Goal: Information Seeking & Learning: Learn about a topic

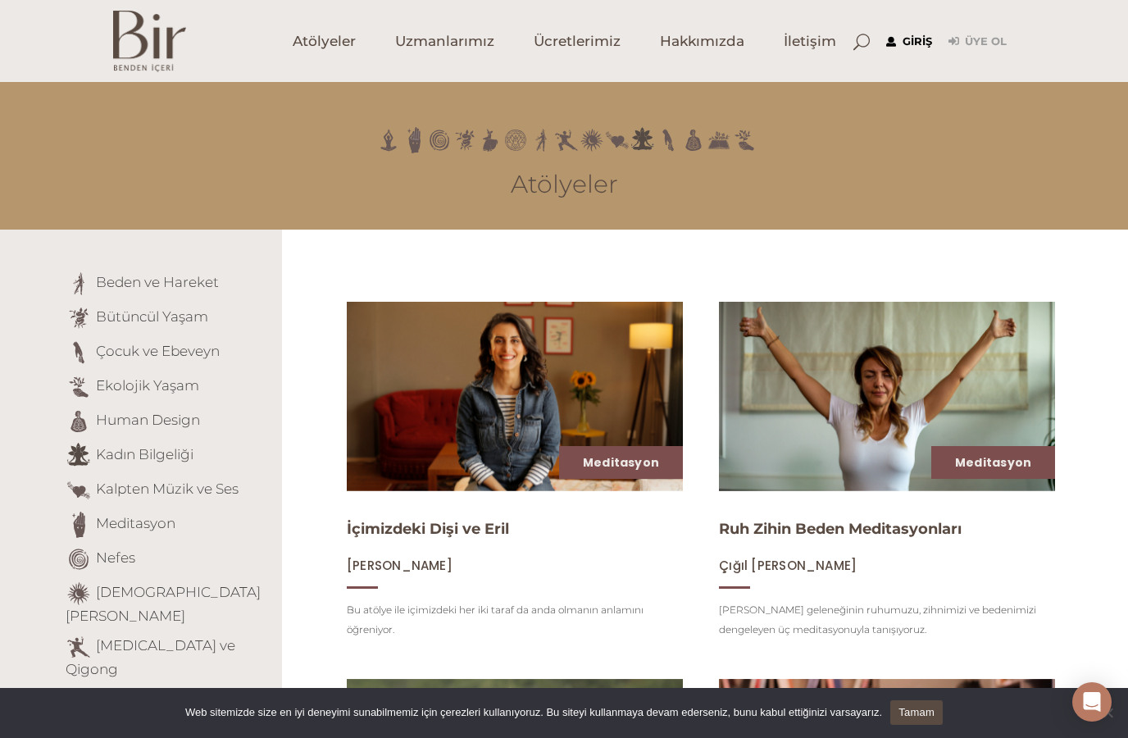
click at [918, 39] on link "Giriş" at bounding box center [910, 42] width 46 height 20
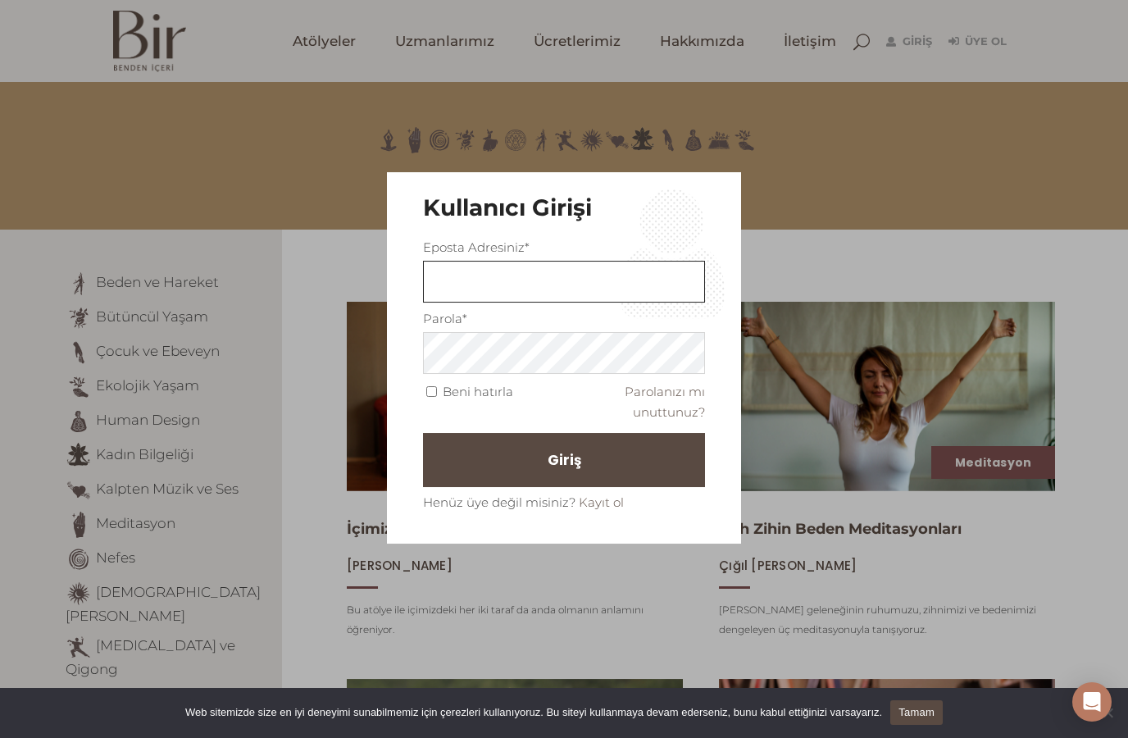
click at [655, 277] on input "text" at bounding box center [564, 282] width 282 height 42
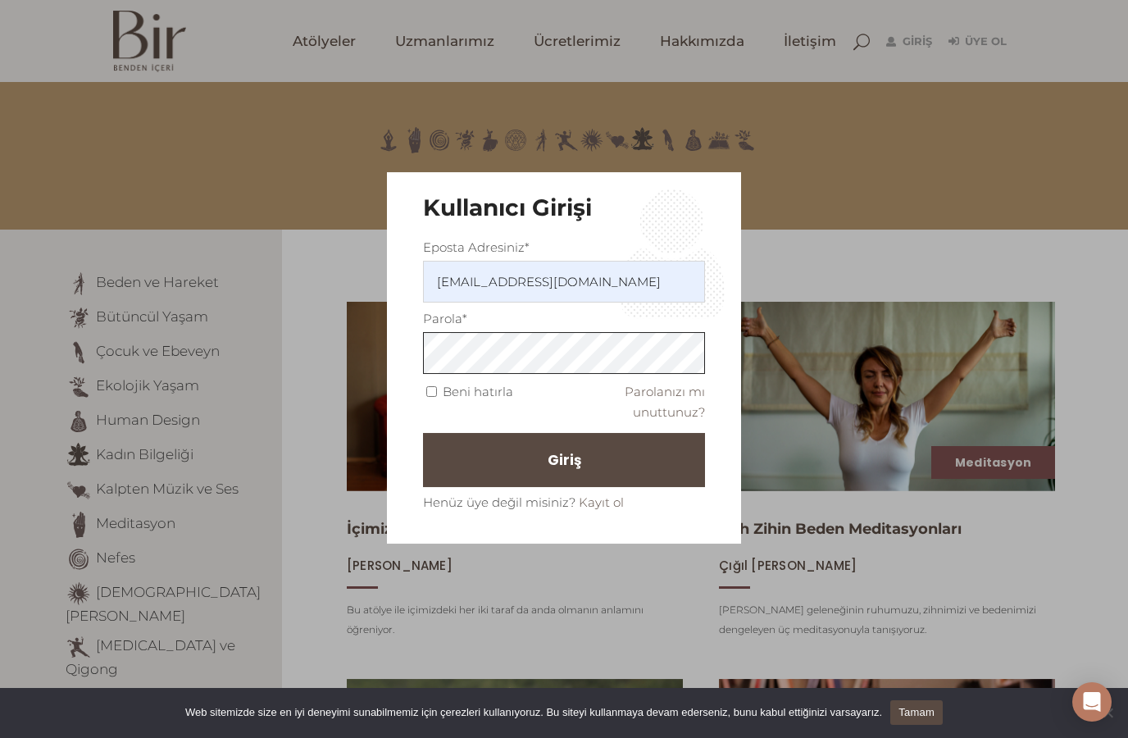
type input "Nilufergunhan11@gmail.com"
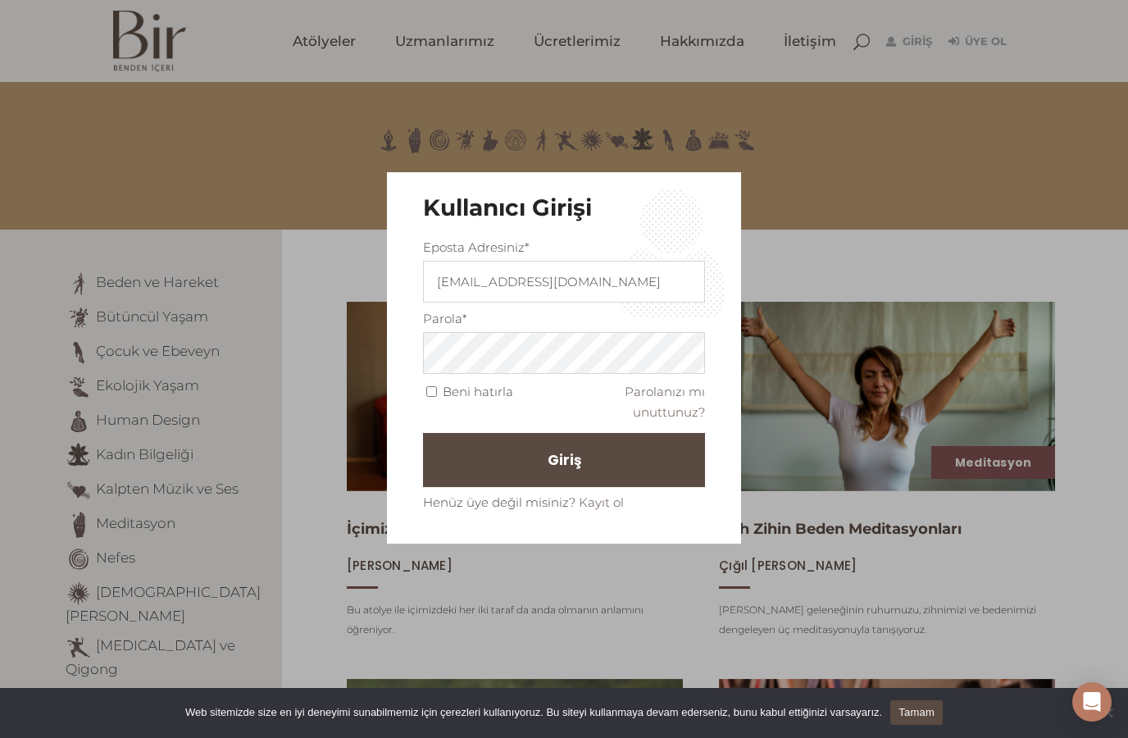
click at [429, 386] on input "Beni hatırla" at bounding box center [431, 391] width 11 height 11
checkbox input "true"
click at [528, 467] on button "Giriş" at bounding box center [564, 460] width 282 height 54
click at [636, 453] on button "Giriş" at bounding box center [564, 460] width 282 height 54
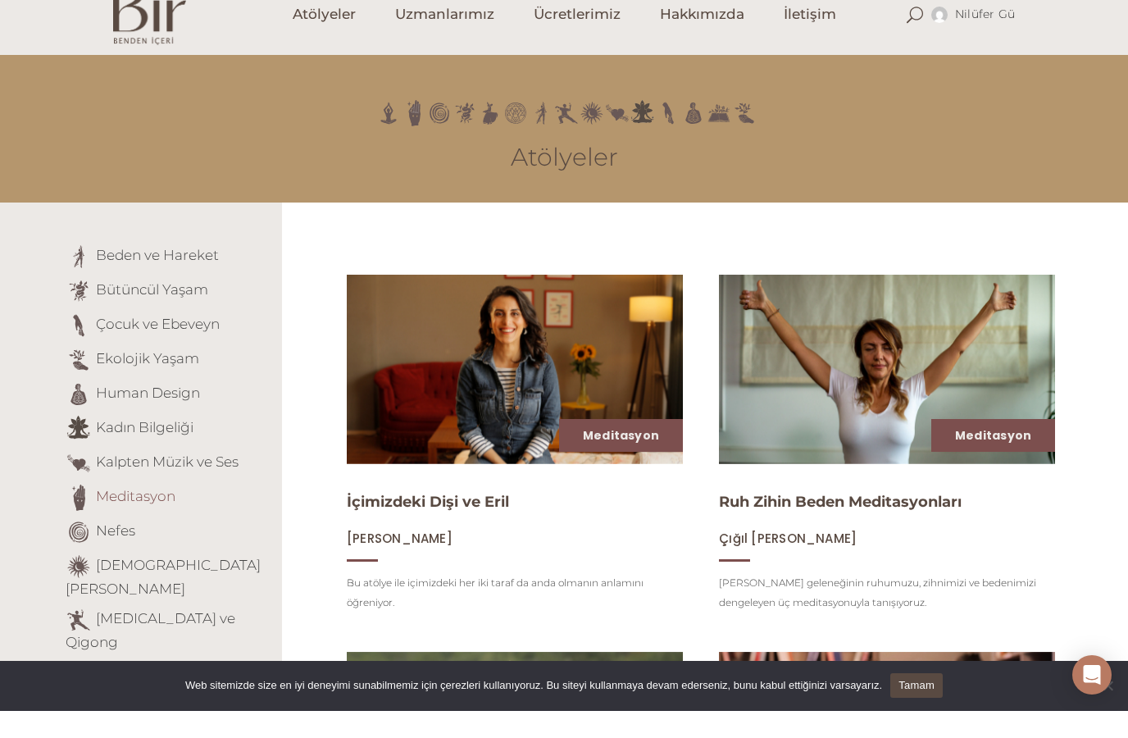
click at [141, 515] on link "Meditasyon" at bounding box center [136, 523] width 80 height 16
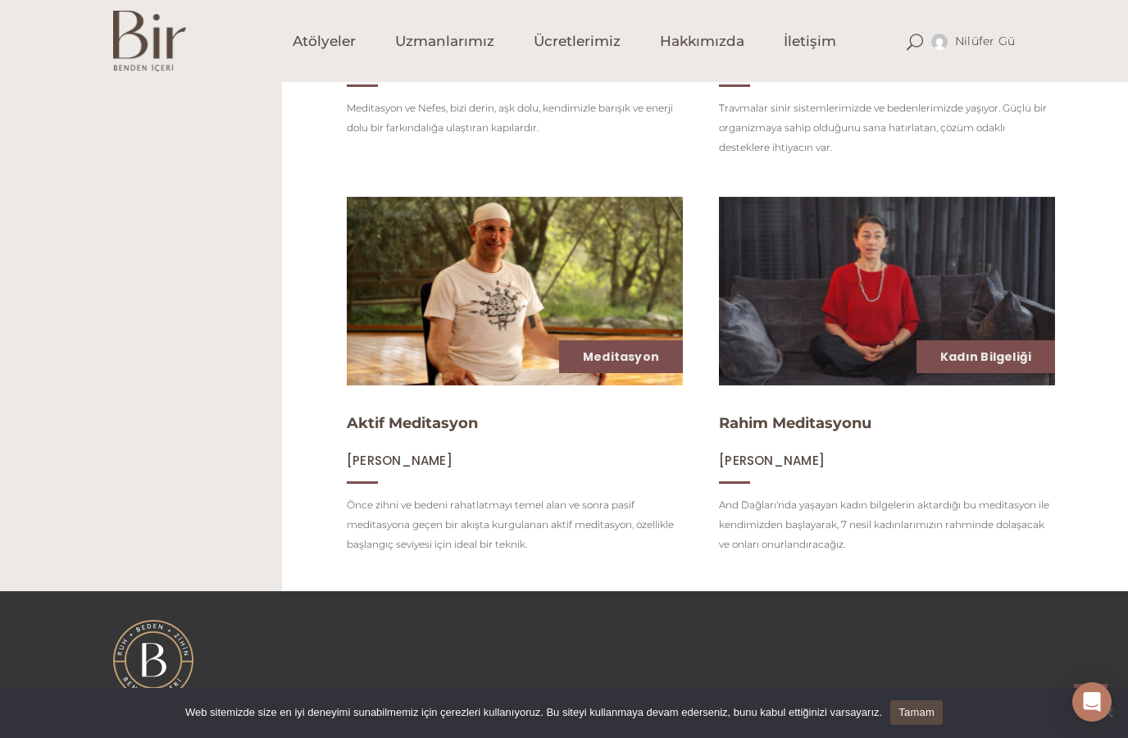
scroll to position [1231, 0]
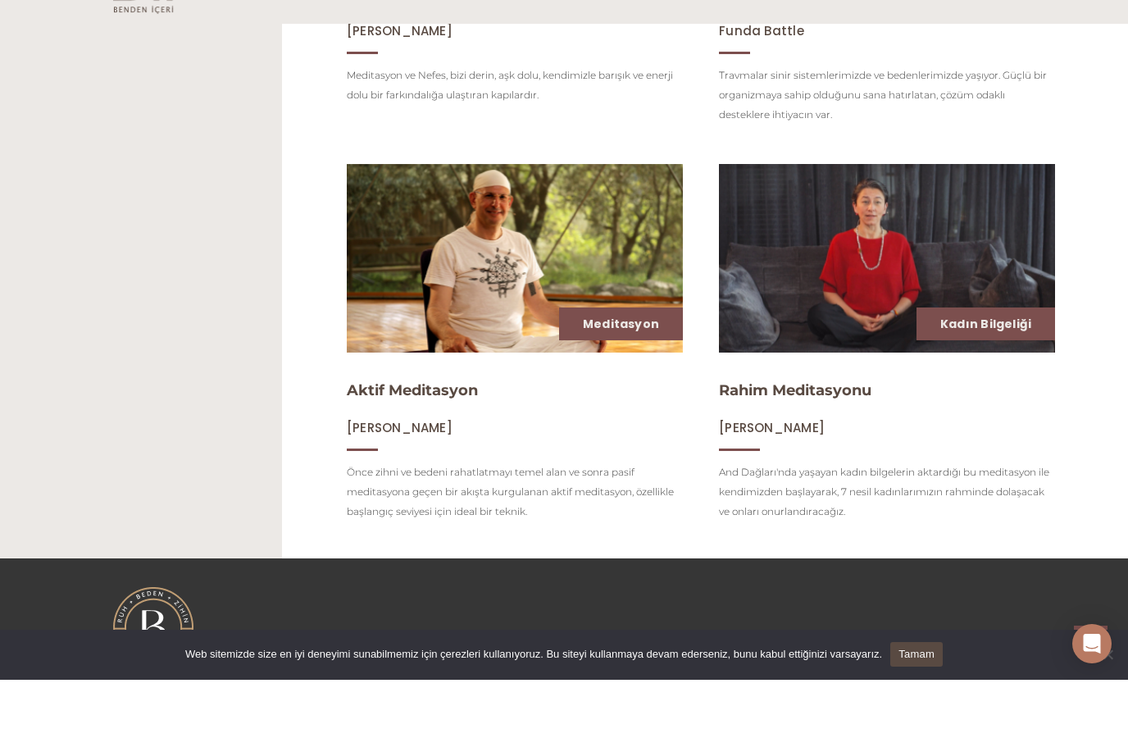
click at [896, 271] on img at bounding box center [887, 316] width 346 height 195
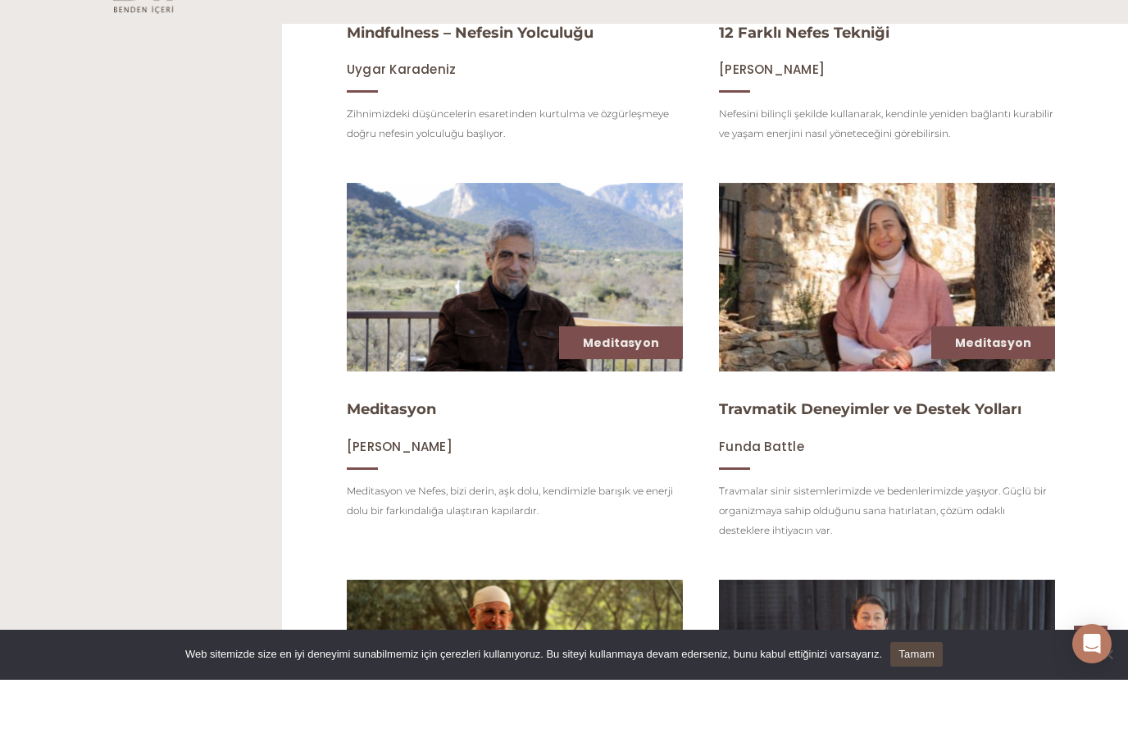
scroll to position [815, 0]
click at [374, 458] on link "Meditasyon" at bounding box center [391, 467] width 89 height 18
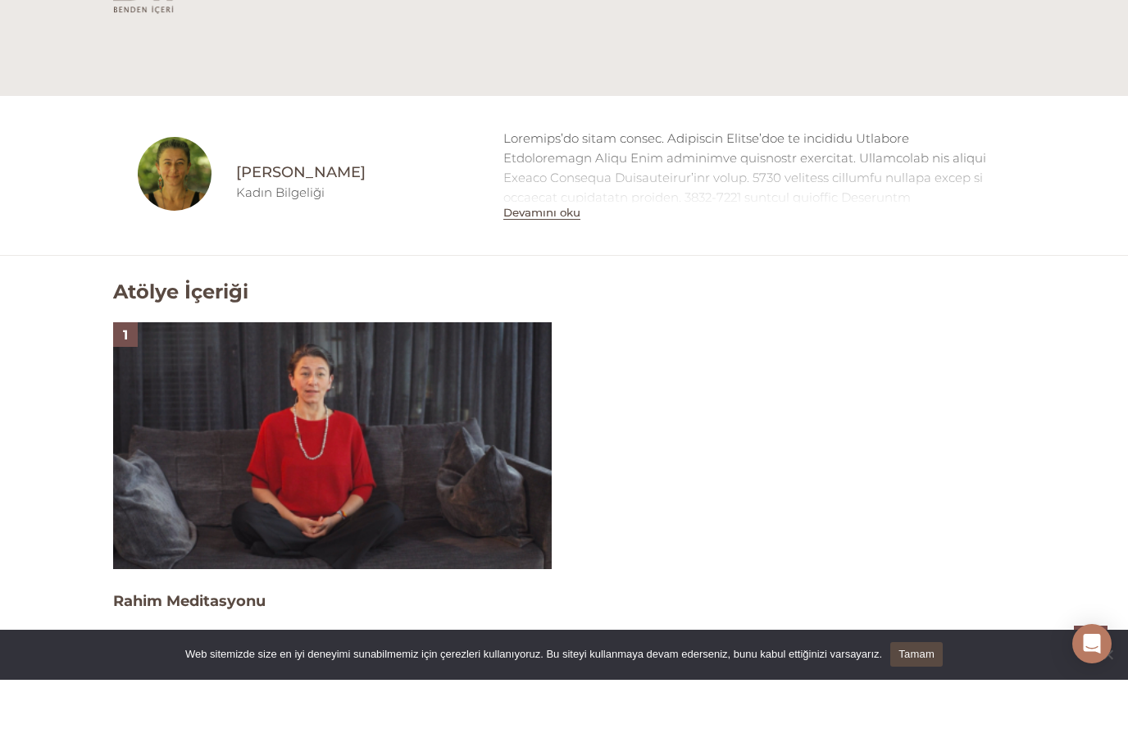
scroll to position [749, 0]
click at [359, 469] on img at bounding box center [332, 503] width 439 height 247
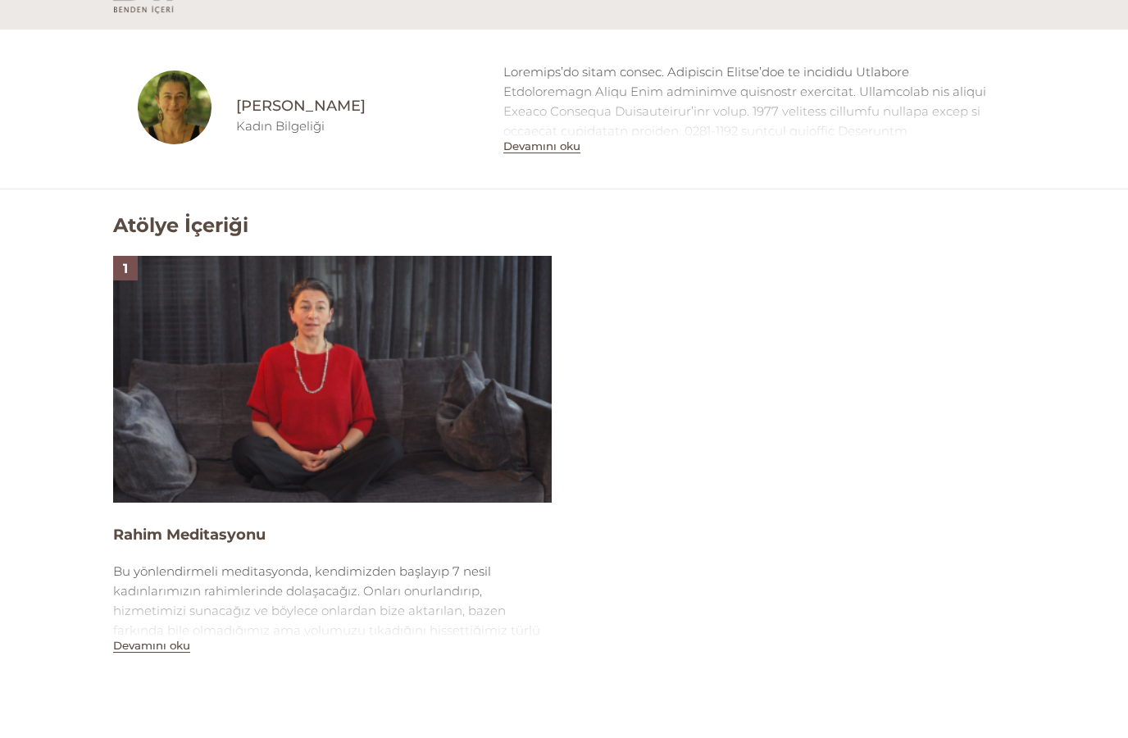
scroll to position [873, 0]
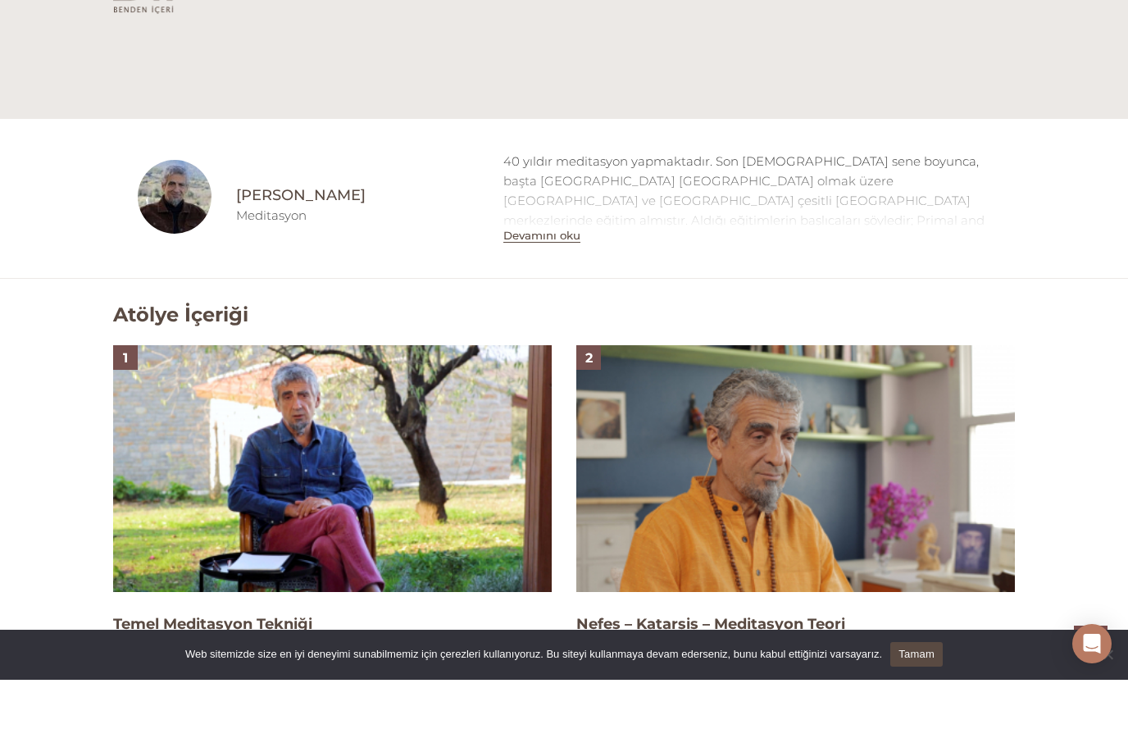
scroll to position [730, 0]
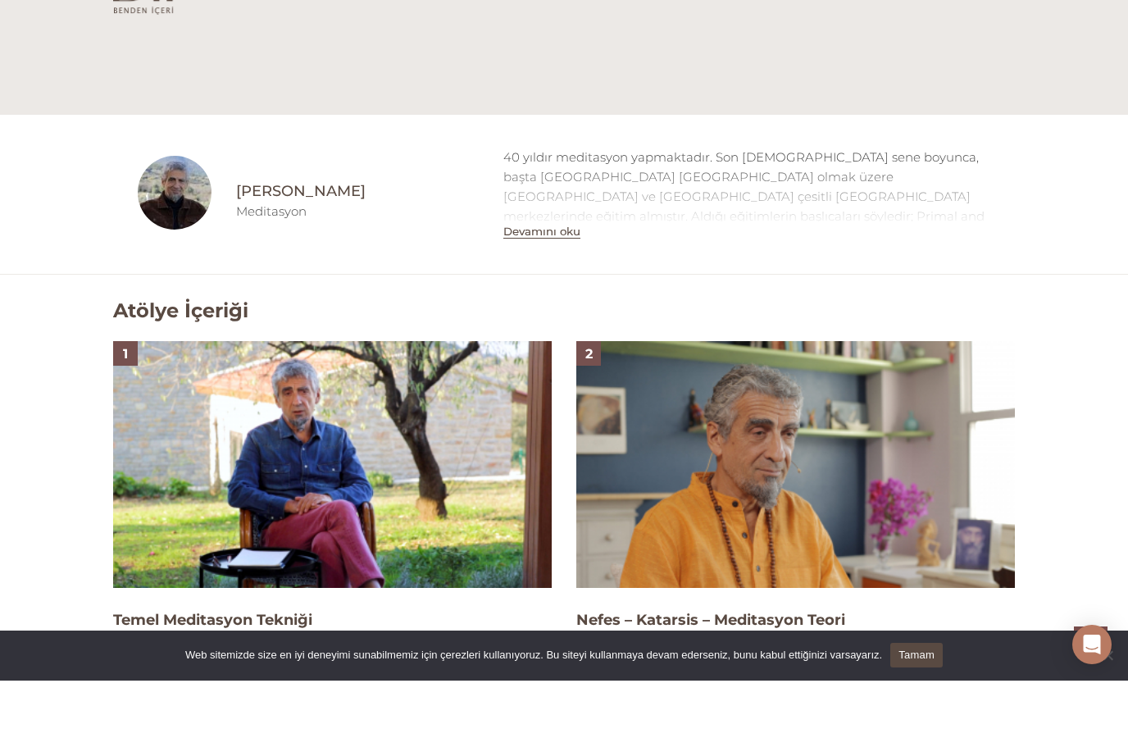
click at [536, 282] on button "Devamını oku" at bounding box center [542, 289] width 77 height 14
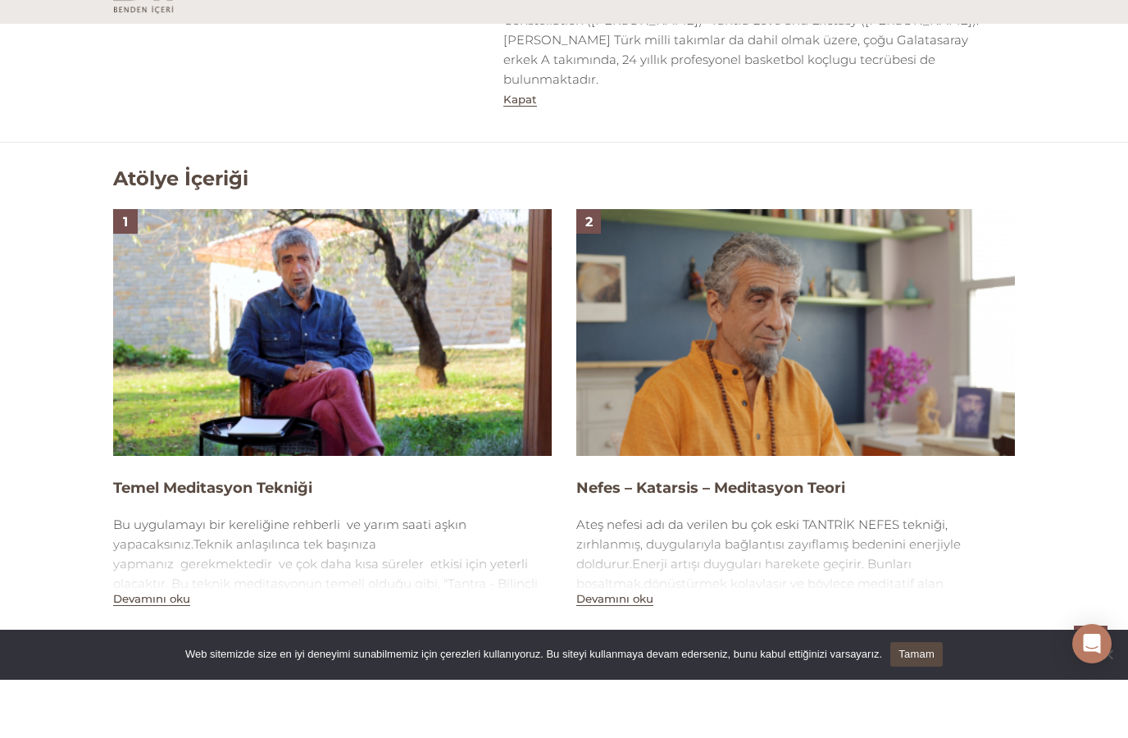
scroll to position [1035, 0]
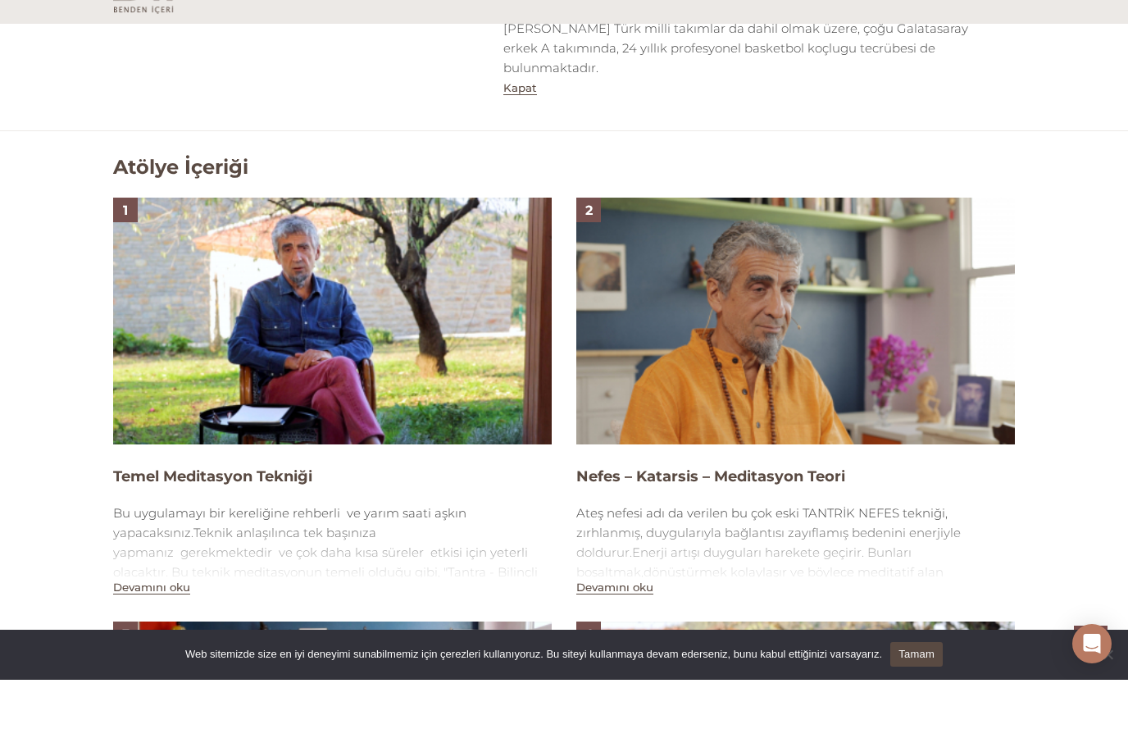
click at [176, 368] on img at bounding box center [332, 379] width 439 height 247
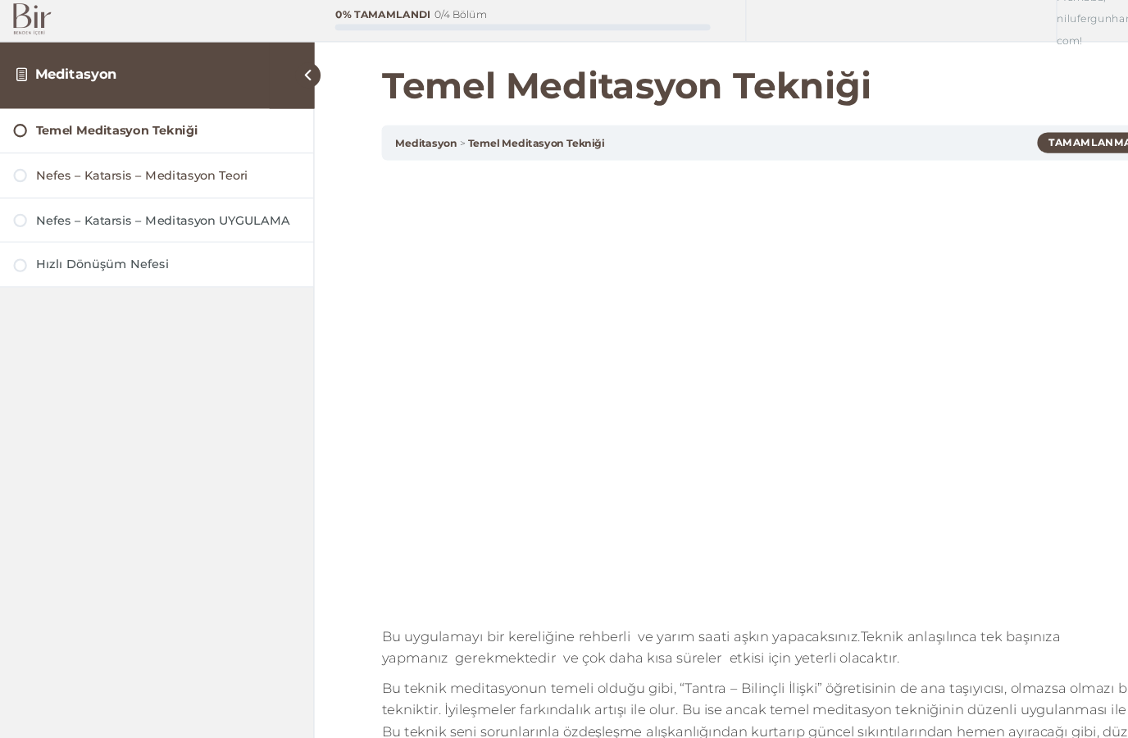
click at [212, 157] on div "Nefes – Katarsis – Meditasyon Teori" at bounding box center [153, 164] width 241 height 16
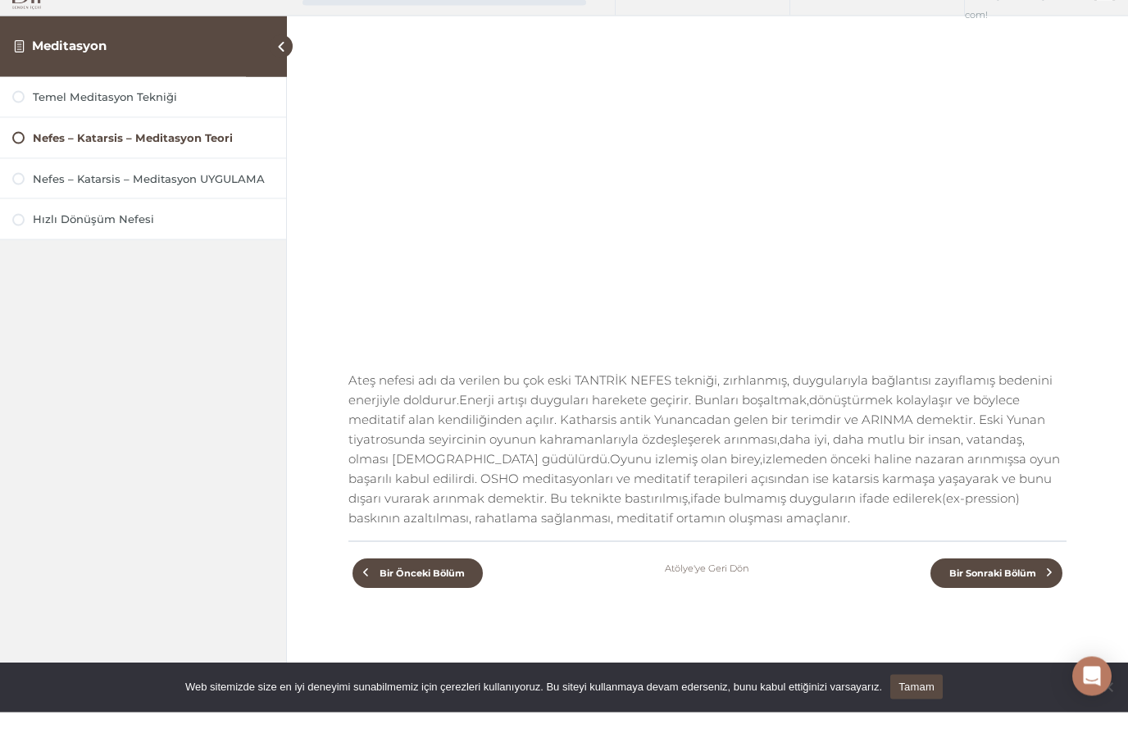
scroll to position [191, 0]
